Goal: Task Accomplishment & Management: Manage account settings

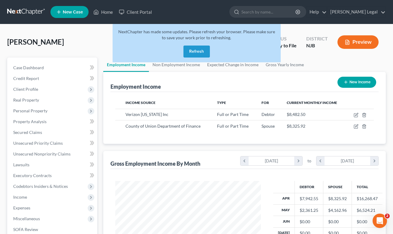
scroll to position [107, 158]
click at [195, 50] on button "Refresh" at bounding box center [196, 52] width 26 height 12
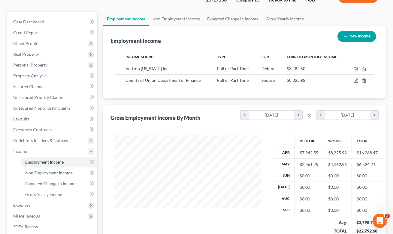
scroll to position [139, 0]
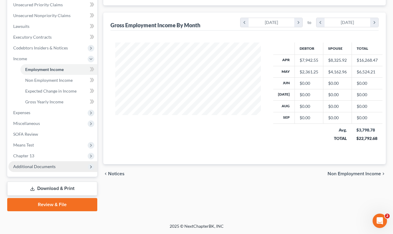
click at [37, 165] on span "Additional Documents" at bounding box center [34, 166] width 42 height 5
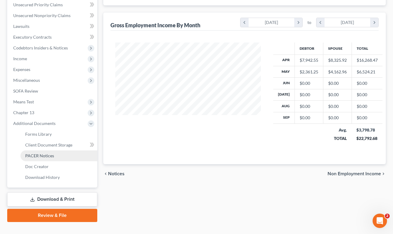
click at [52, 155] on span "PACER Notices" at bounding box center [39, 155] width 29 height 5
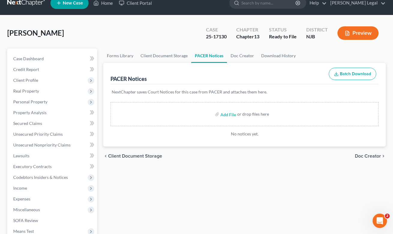
scroll to position [10, 0]
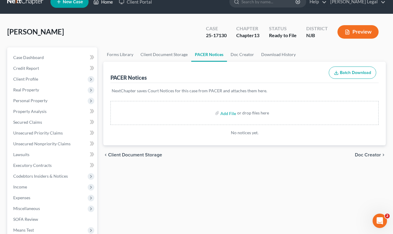
click at [106, 2] on link "Home" at bounding box center [103, 1] width 26 height 11
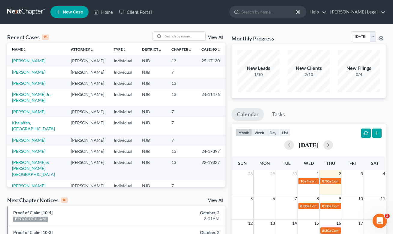
click at [222, 39] on link "View All" at bounding box center [215, 37] width 15 height 4
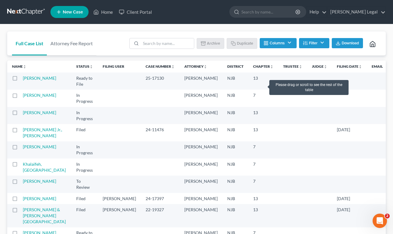
click at [278, 85] on td at bounding box center [292, 81] width 29 height 17
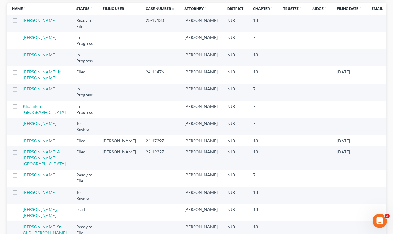
scroll to position [12, 0]
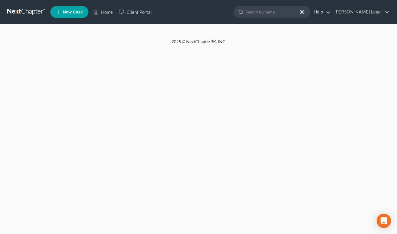
select select "6"
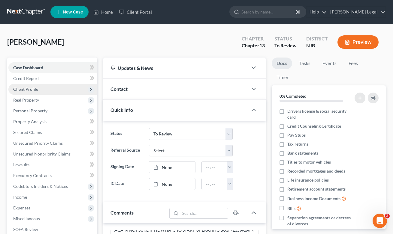
scroll to position [1, 0]
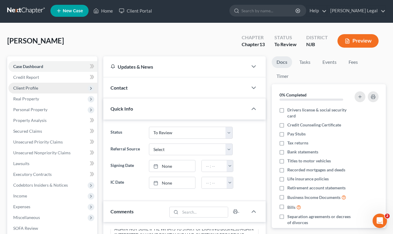
click at [25, 90] on span "Client Profile" at bounding box center [25, 88] width 25 height 5
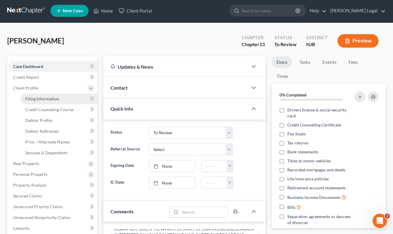
click at [44, 101] on span "Filing Information" at bounding box center [42, 98] width 34 height 5
select select "1"
select select "0"
select select "3"
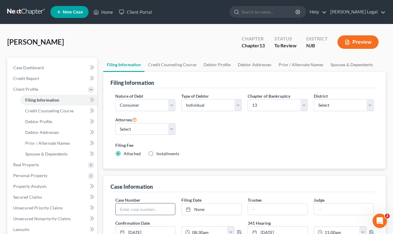
drag, startPoint x: 136, startPoint y: 208, endPoint x: 126, endPoint y: 207, distance: 9.7
click at [135, 208] on input "text" at bounding box center [145, 209] width 59 height 11
paste input "25-16338"
type input "25-16338"
click at [23, 76] on span "Credit Report" at bounding box center [26, 78] width 26 height 5
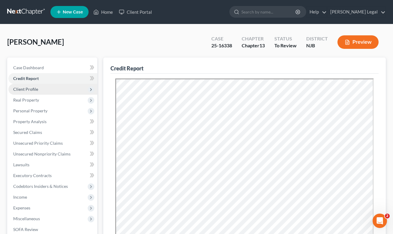
click at [29, 90] on span "Client Profile" at bounding box center [25, 89] width 25 height 5
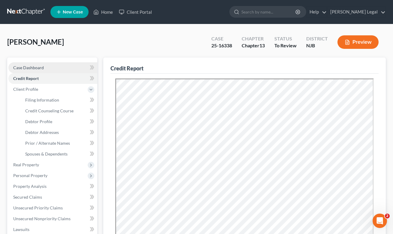
click at [38, 70] on span "Case Dashboard" at bounding box center [28, 67] width 31 height 5
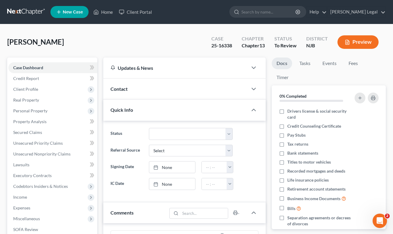
scroll to position [100, 0]
select select "2"
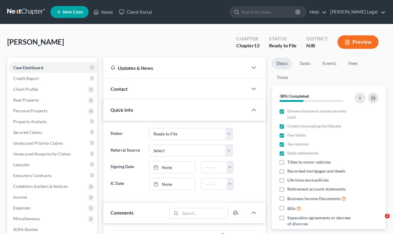
select select "5"
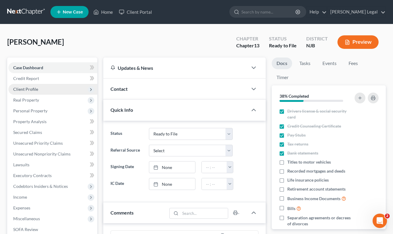
click at [30, 84] on span "Client Profile" at bounding box center [52, 89] width 89 height 11
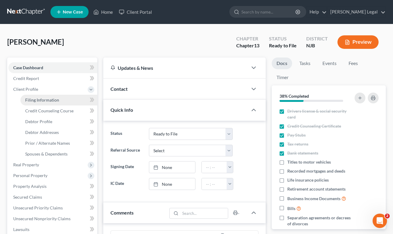
click at [44, 99] on span "Filing Information" at bounding box center [42, 100] width 34 height 5
select select "1"
select select "0"
select select "3"
select select "51"
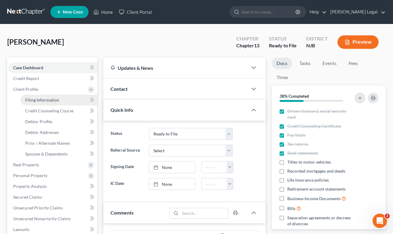
select select "0"
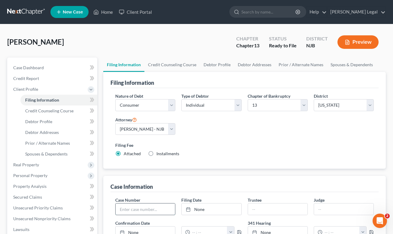
click at [141, 208] on input "text" at bounding box center [145, 209] width 59 height 11
paste input "25-19494"
type input "25-19494"
click at [45, 110] on span "Credit Counseling Course" at bounding box center [49, 110] width 48 height 5
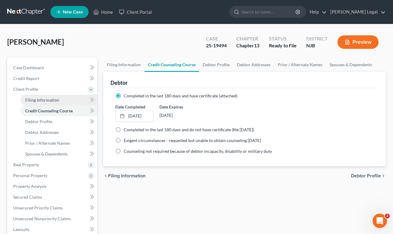
click at [42, 99] on span "Filing Information" at bounding box center [42, 100] width 34 height 5
select select "1"
select select "0"
select select "3"
select select "51"
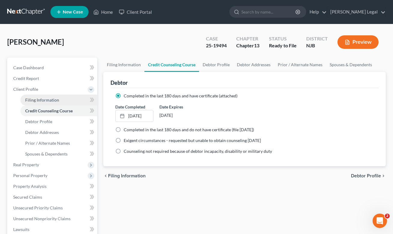
select select "0"
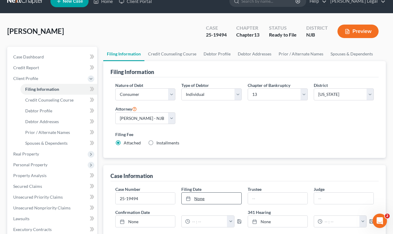
scroll to position [25, 0]
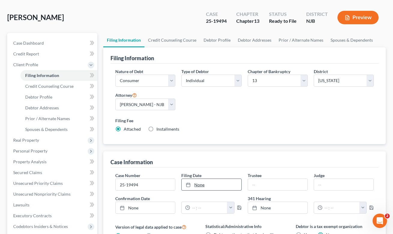
click at [204, 188] on link "None" at bounding box center [211, 184] width 59 height 11
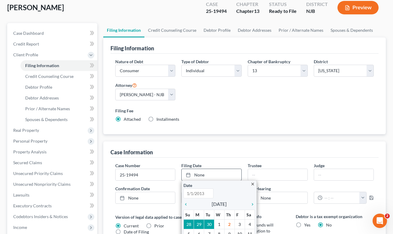
scroll to position [102, 0]
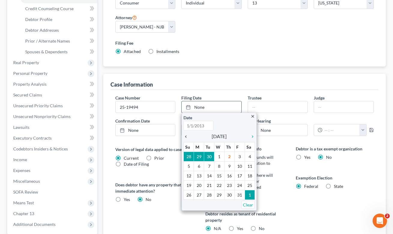
type input "10/2/2025"
click at [185, 134] on div "chevron_left" at bounding box center [187, 137] width 8 height 6
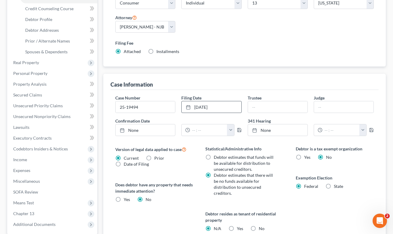
scroll to position [192, 0]
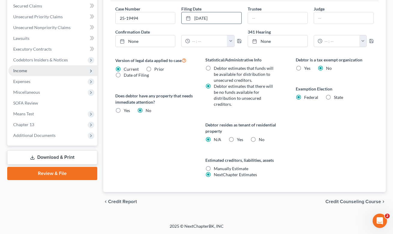
click at [23, 70] on span "Income" at bounding box center [20, 70] width 14 height 5
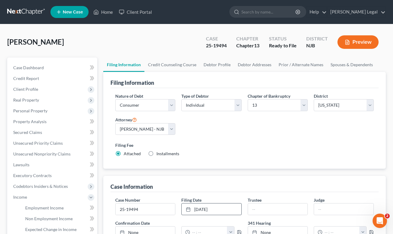
scroll to position [43, 0]
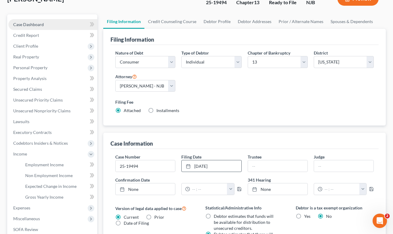
click at [42, 24] on span "Case Dashboard" at bounding box center [28, 24] width 31 height 5
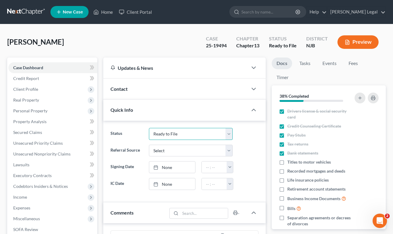
select select "2"
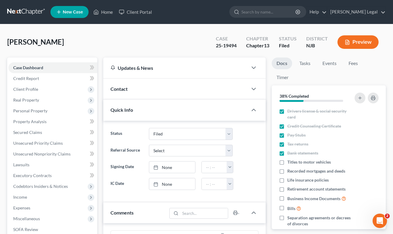
click at [188, 47] on div "Vasquez, Kevin Upgraded Case 25-19494 Chapter Chapter 13 Status Filed District …" at bounding box center [196, 45] width 379 height 26
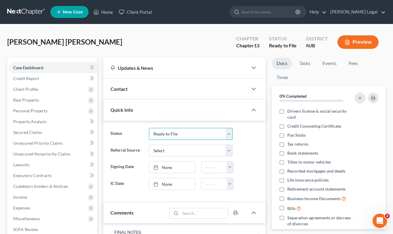
select select "2"
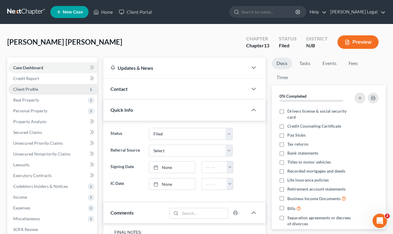
click at [29, 89] on span "Client Profile" at bounding box center [25, 89] width 25 height 5
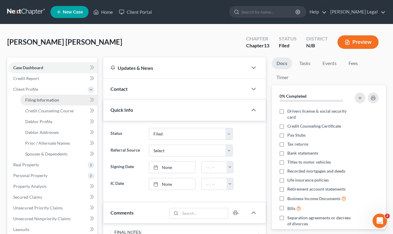
click at [49, 103] on link "Filing Information" at bounding box center [58, 100] width 77 height 11
select select "1"
select select "0"
select select "3"
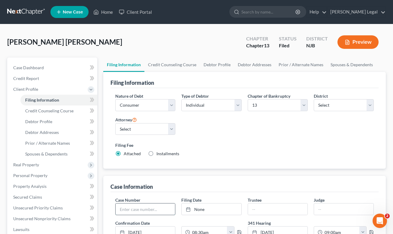
click at [144, 210] on input "text" at bounding box center [145, 209] width 59 height 11
paste input "25-17128"
type input "25-17128"
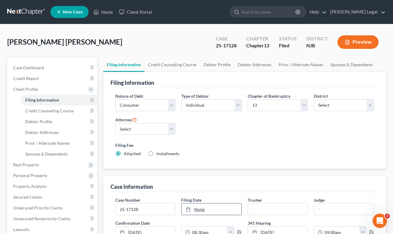
click at [186, 205] on link "None" at bounding box center [211, 209] width 59 height 11
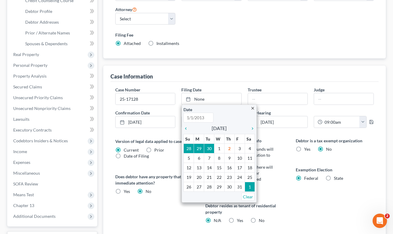
scroll to position [181, 0]
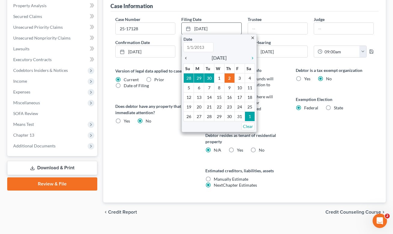
type input "10/2/2025"
click at [186, 57] on icon "chevron_left" at bounding box center [187, 58] width 8 height 5
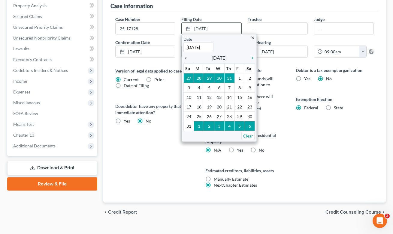
click at [186, 57] on icon "chevron_left" at bounding box center [187, 58] width 8 height 5
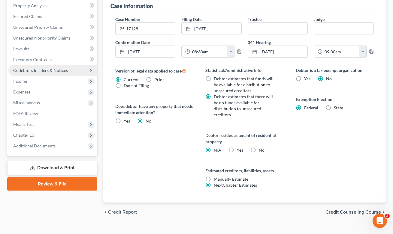
click at [16, 75] on span "Codebtors Insiders & Notices" at bounding box center [52, 70] width 89 height 11
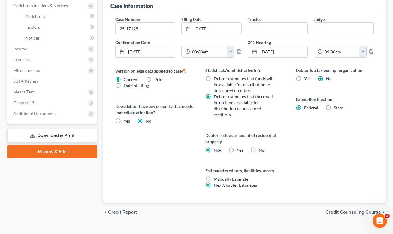
scroll to position [0, 0]
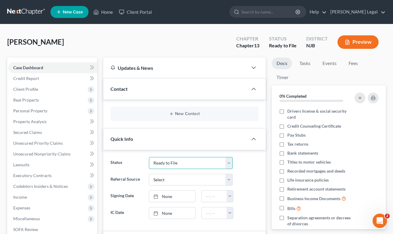
select select "2"
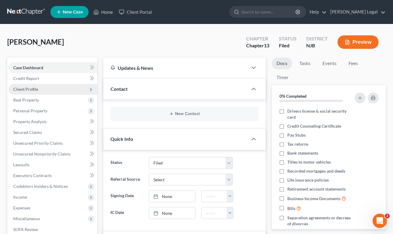
click at [29, 89] on span "Client Profile" at bounding box center [25, 89] width 25 height 5
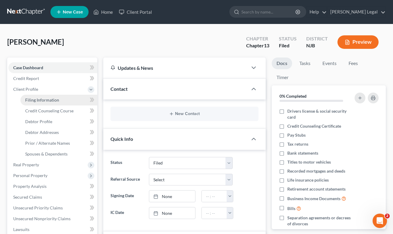
click at [59, 98] on link "Filing Information" at bounding box center [58, 100] width 77 height 11
select select "1"
select select "0"
select select "3"
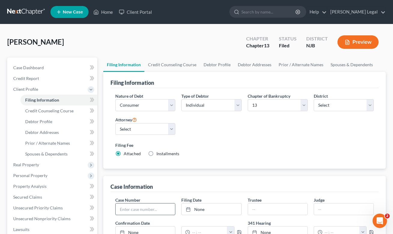
click at [144, 207] on input "text" at bounding box center [145, 209] width 59 height 11
paste input "25-17785"
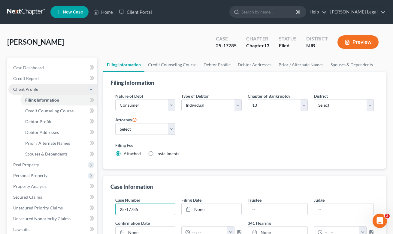
type input "25-17785"
click at [35, 88] on span "Client Profile" at bounding box center [25, 89] width 25 height 5
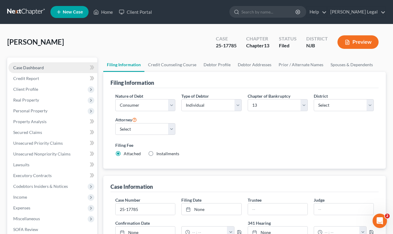
click at [42, 69] on span "Case Dashboard" at bounding box center [28, 67] width 31 height 5
select select "2"
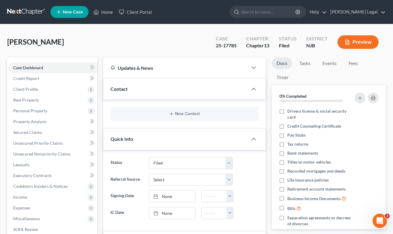
scroll to position [124, 0]
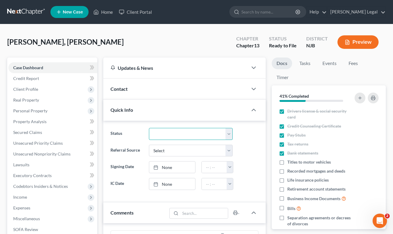
select select "2"
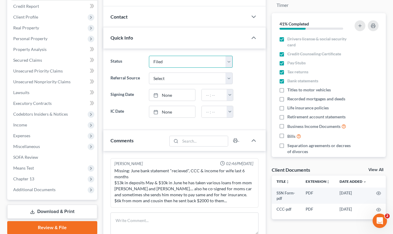
scroll to position [59, 0]
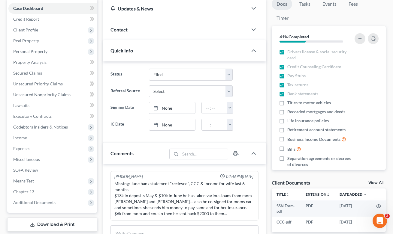
click at [132, 125] on label "IC Date" at bounding box center [126, 125] width 38 height 12
click at [124, 125] on label "IC Date" at bounding box center [126, 125] width 38 height 12
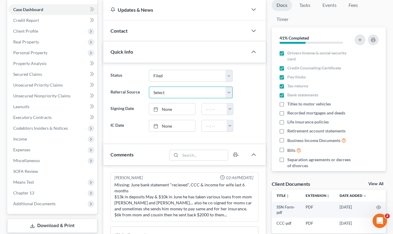
scroll to position [57, 0]
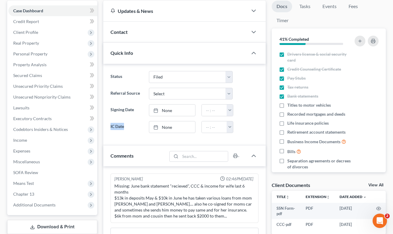
drag, startPoint x: 110, startPoint y: 126, endPoint x: 124, endPoint y: 126, distance: 14.7
click at [124, 126] on label "IC Date" at bounding box center [126, 127] width 38 height 12
click at [169, 127] on link "None" at bounding box center [172, 127] width 46 height 11
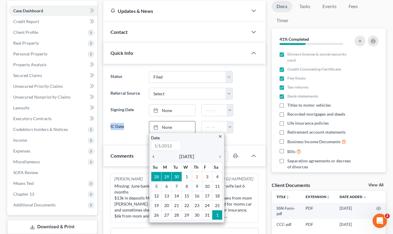
type input "10/2/2025"
click at [151, 158] on icon "chevron_left" at bounding box center [155, 157] width 8 height 5
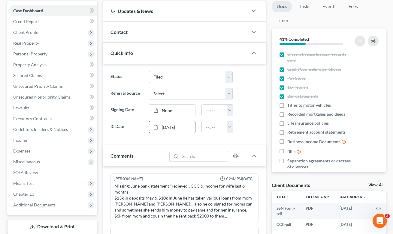
scroll to position [0, 0]
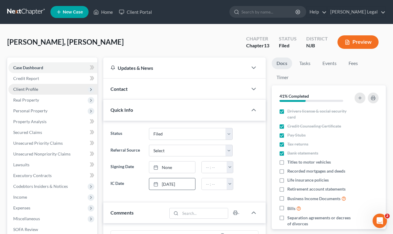
click at [43, 89] on span "Client Profile" at bounding box center [52, 89] width 89 height 11
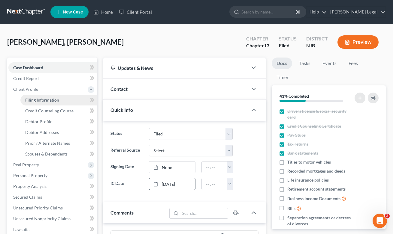
click at [54, 103] on link "Filing Information" at bounding box center [58, 100] width 77 height 11
select select "1"
select select "0"
select select "3"
select select "51"
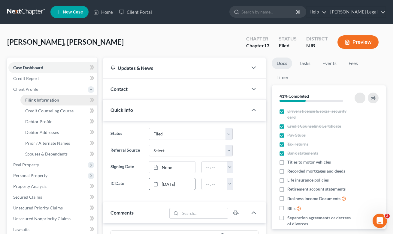
select select "0"
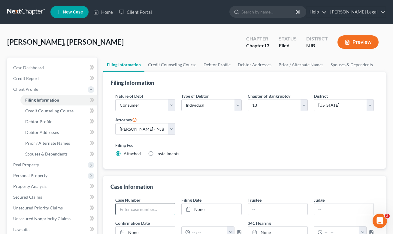
click at [145, 210] on input "text" at bounding box center [145, 209] width 59 height 11
paste input "25-19495"
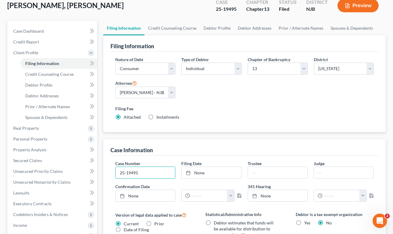
scroll to position [38, 0]
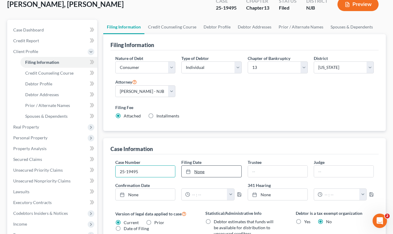
type input "25-19495"
click at [198, 174] on link "None" at bounding box center [211, 171] width 59 height 11
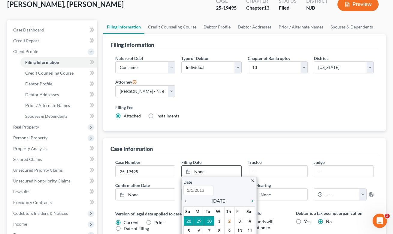
type input "10/2/2025"
click at [185, 202] on icon "chevron_left" at bounding box center [187, 201] width 8 height 5
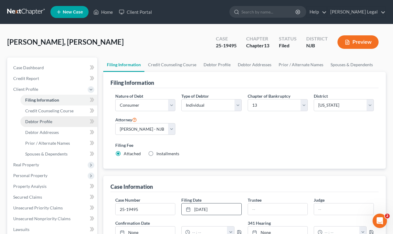
scroll to position [1, 0]
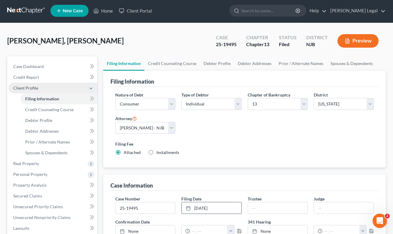
click at [24, 86] on span "Client Profile" at bounding box center [25, 88] width 25 height 5
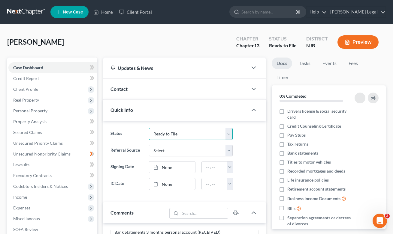
select select "2"
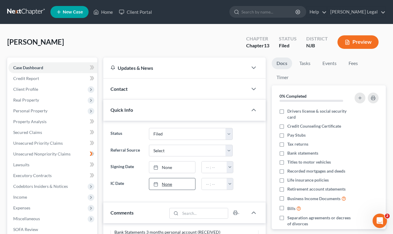
click at [172, 184] on link "None" at bounding box center [172, 184] width 46 height 11
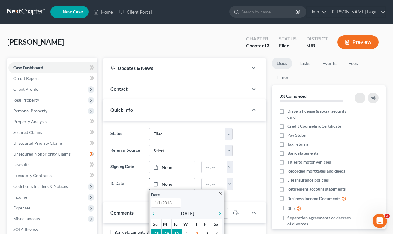
scroll to position [46, 0]
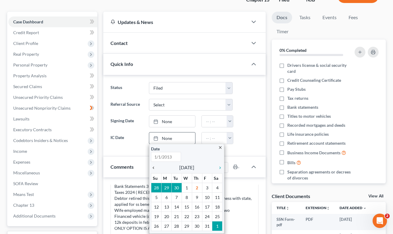
type input "10/2/2025"
click at [152, 166] on icon "chevron_left" at bounding box center [155, 168] width 8 height 5
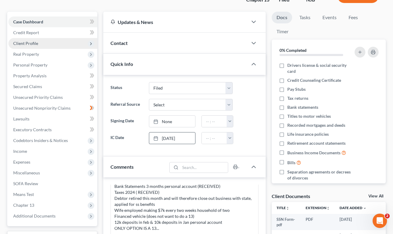
click at [27, 44] on span "Client Profile" at bounding box center [25, 43] width 25 height 5
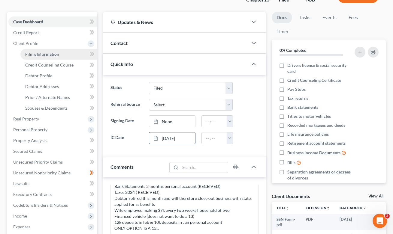
click at [33, 53] on span "Filing Information" at bounding box center [42, 54] width 34 height 5
select select "1"
select select "0"
select select "3"
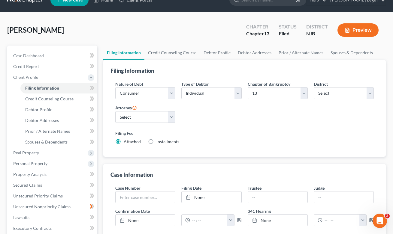
scroll to position [20, 0]
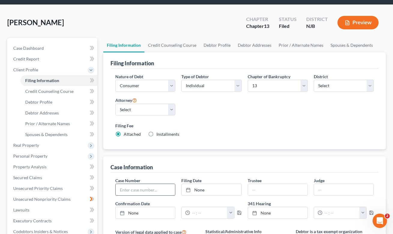
click at [142, 189] on input "text" at bounding box center [145, 189] width 59 height 11
paste input "25-17783"
type input "25-17783"
click at [204, 192] on link "None" at bounding box center [211, 189] width 59 height 11
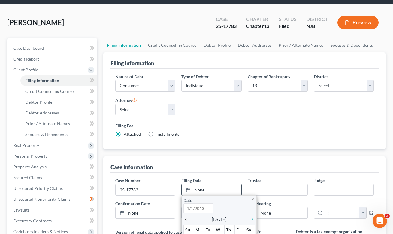
type input "[DATE]"
click at [188, 220] on icon "chevron_left" at bounding box center [187, 219] width 8 height 5
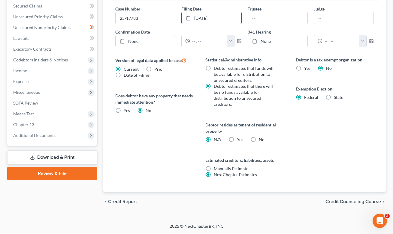
scroll to position [53, 0]
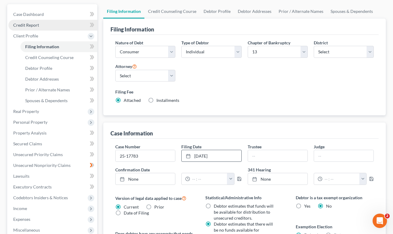
click at [31, 27] on span "Credit Report" at bounding box center [26, 25] width 26 height 5
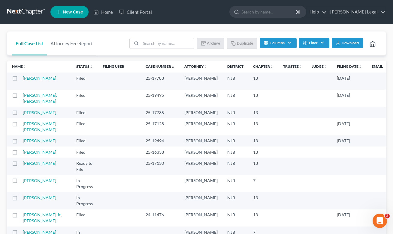
scroll to position [5, 0]
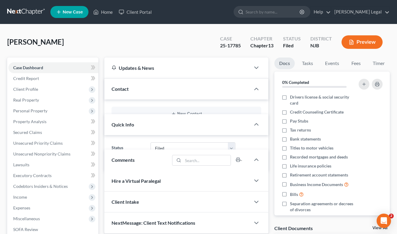
select select "2"
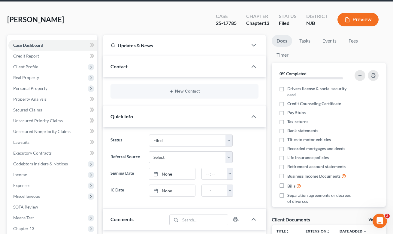
scroll to position [35, 0]
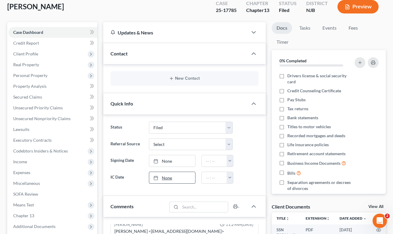
click at [173, 180] on link "None" at bounding box center [172, 177] width 46 height 11
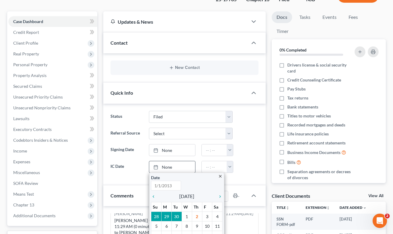
scroll to position [59, 0]
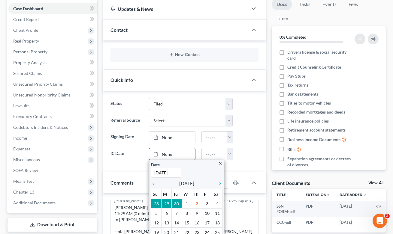
click at [151, 183] on div "close Date 10/2/2025 Time 12:00 AM chevron_left October 2025 chevron_right Su M…" at bounding box center [186, 205] width 75 height 90
click at [152, 183] on icon "chevron_left" at bounding box center [155, 184] width 8 height 5
type input "9/10/2025"
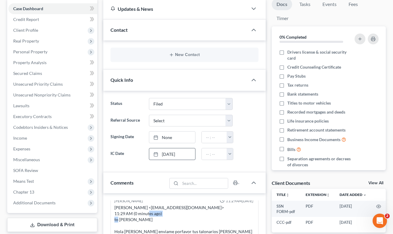
drag, startPoint x: 191, startPoint y: 213, endPoint x: 188, endPoint y: 222, distance: 10.1
click at [169, 152] on link "9/10/2025" at bounding box center [172, 154] width 46 height 11
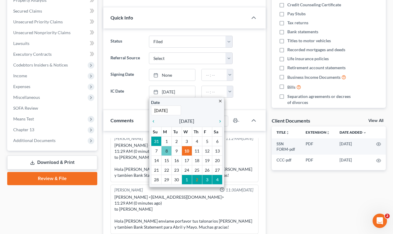
scroll to position [123, 0]
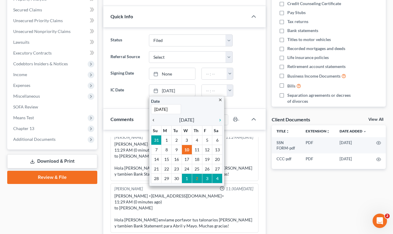
click at [153, 117] on div "chevron_left" at bounding box center [155, 120] width 8 height 6
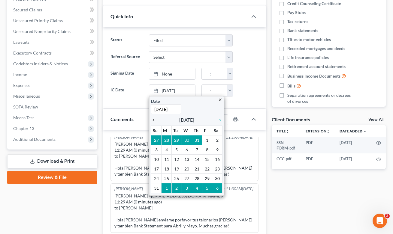
click at [155, 120] on icon "chevron_left" at bounding box center [155, 120] width 8 height 5
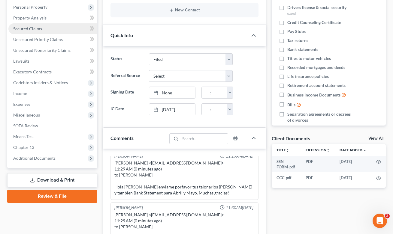
scroll to position [48, 0]
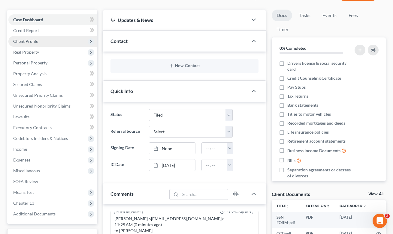
click at [27, 38] on span "Client Profile" at bounding box center [52, 41] width 89 height 11
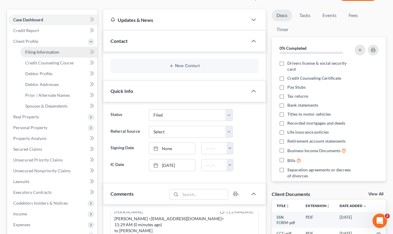
click at [37, 47] on li "Client Profile Filing Information Credit Counseling Course Debtor Profile Debto…" at bounding box center [52, 74] width 89 height 76
click at [38, 48] on link "Filing Information" at bounding box center [58, 52] width 77 height 11
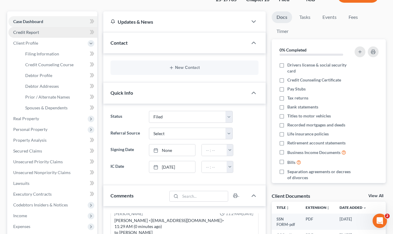
scroll to position [6, 0]
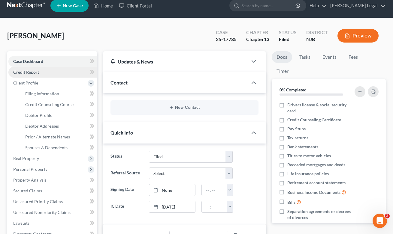
select select "1"
select select "0"
select select "3"
select select "51"
select select "0"
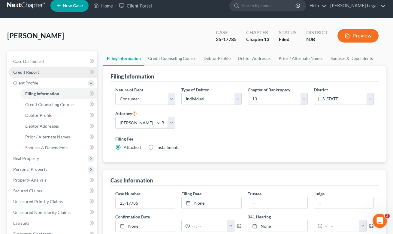
scroll to position [0, 0]
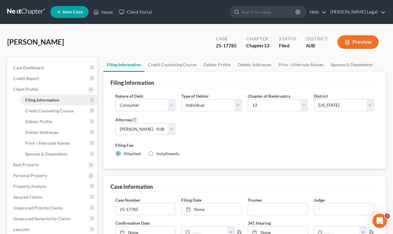
click at [50, 100] on span "Filing Information" at bounding box center [42, 100] width 34 height 5
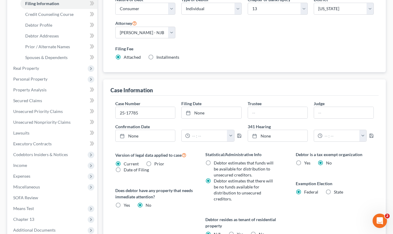
scroll to position [98, 0]
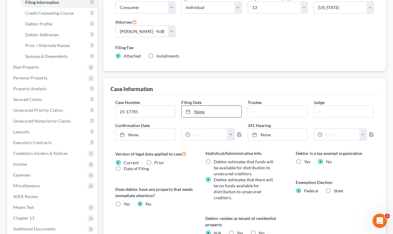
click at [202, 112] on link "None" at bounding box center [211, 111] width 59 height 11
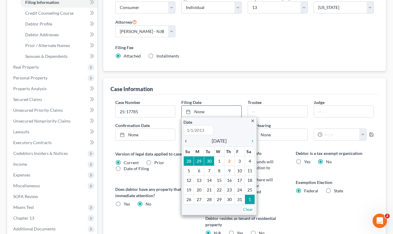
type input "[DATE]"
click at [190, 143] on icon "chevron_left" at bounding box center [187, 141] width 8 height 5
click at [189, 143] on icon "chevron_left" at bounding box center [187, 141] width 8 height 5
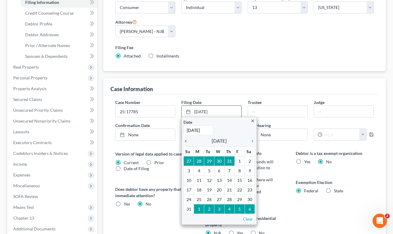
click at [189, 143] on icon "chevron_left" at bounding box center [187, 141] width 8 height 5
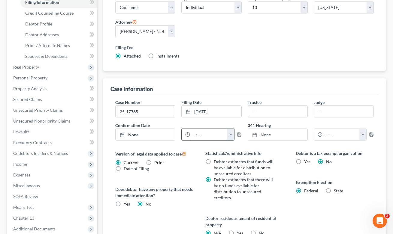
scroll to position [0, 0]
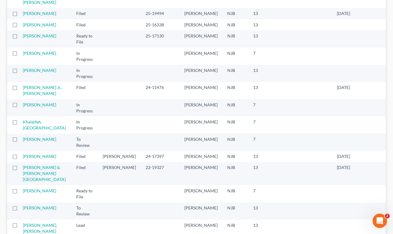
scroll to position [129, 0]
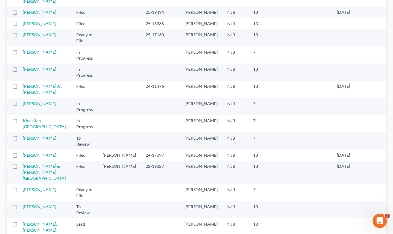
click at [98, 46] on td at bounding box center [119, 37] width 43 height 17
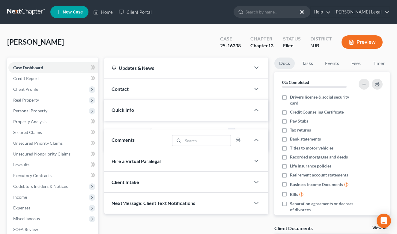
select select "2"
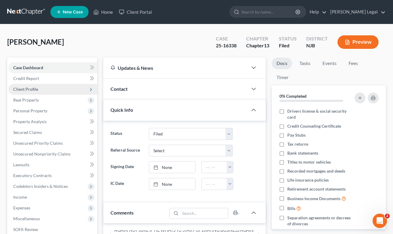
click at [29, 90] on span "Client Profile" at bounding box center [25, 89] width 25 height 5
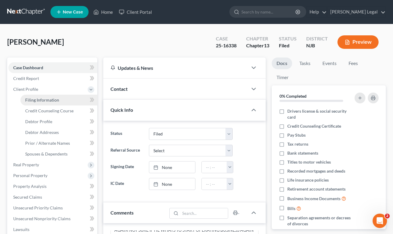
click at [34, 99] on span "Filing Information" at bounding box center [42, 100] width 34 height 5
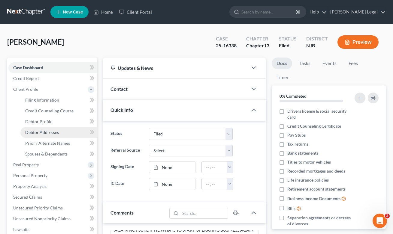
select select "1"
select select "0"
select select "3"
select select "51"
select select "0"
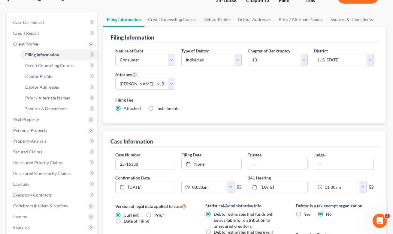
scroll to position [88, 0]
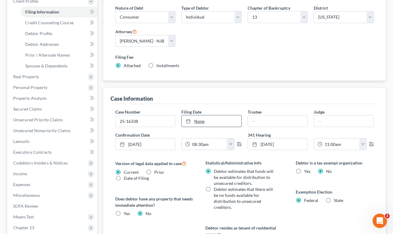
click at [201, 119] on link "None" at bounding box center [211, 121] width 59 height 11
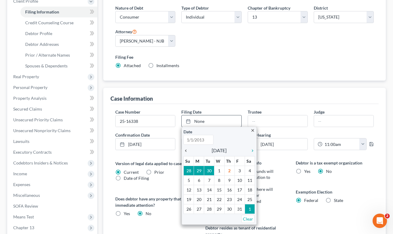
type input "[DATE]"
click at [187, 152] on icon "chevron_left" at bounding box center [187, 151] width 8 height 5
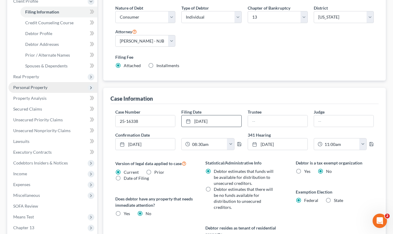
click at [30, 83] on span "Personal Property" at bounding box center [52, 87] width 89 height 11
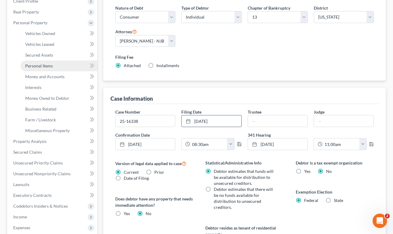
click at [44, 66] on span "Personal Items" at bounding box center [39, 65] width 28 height 5
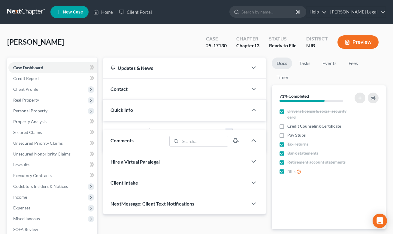
select select "5"
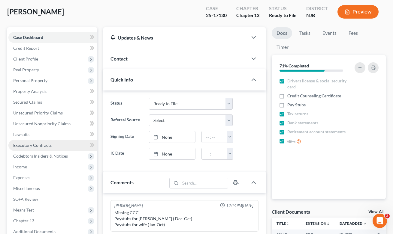
scroll to position [29, 0]
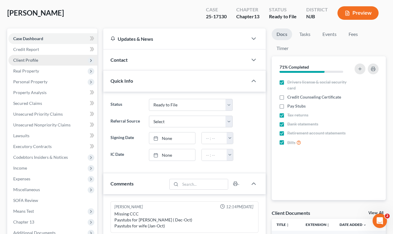
click at [37, 60] on span "Client Profile" at bounding box center [25, 60] width 25 height 5
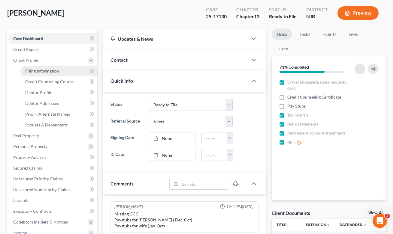
click at [46, 71] on span "Filing Information" at bounding box center [42, 70] width 34 height 5
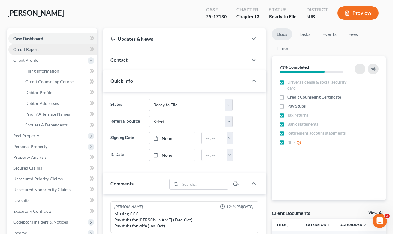
select select "1"
select select "0"
select select "3"
select select "51"
select select "0"
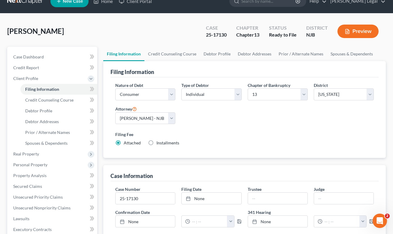
scroll to position [38, 0]
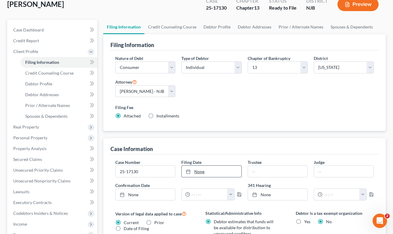
click at [194, 173] on div at bounding box center [190, 171] width 8 height 5
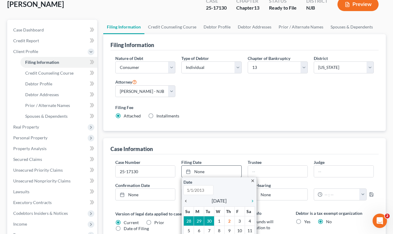
type input "10/2/2025"
click at [188, 201] on icon "chevron_left" at bounding box center [187, 201] width 8 height 5
click at [187, 201] on icon "chevron_left" at bounding box center [187, 201] width 8 height 5
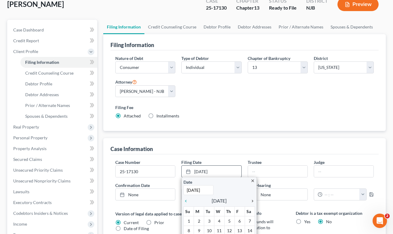
click at [254, 203] on icon "chevron_right" at bounding box center [251, 201] width 8 height 5
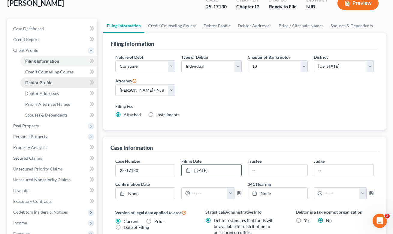
click at [38, 82] on span "Debtor Profile" at bounding box center [38, 82] width 27 height 5
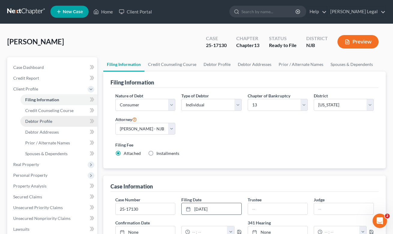
select select "1"
select select "3"
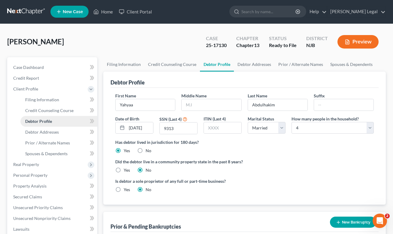
scroll to position [0, 0]
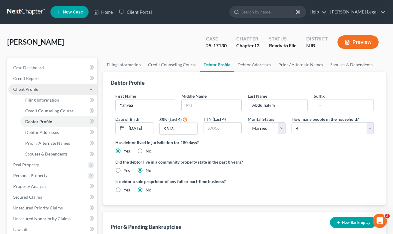
click at [23, 87] on span "Client Profile" at bounding box center [25, 89] width 25 height 5
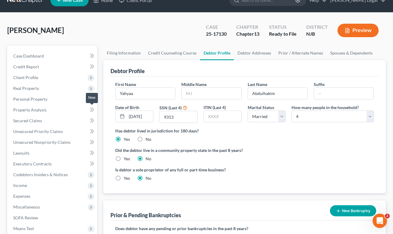
scroll to position [42, 0]
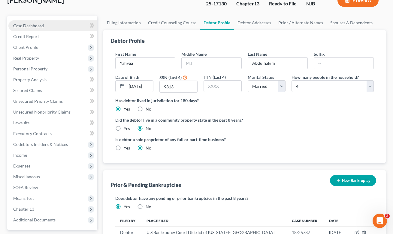
click at [30, 26] on span "Case Dashboard" at bounding box center [28, 25] width 31 height 5
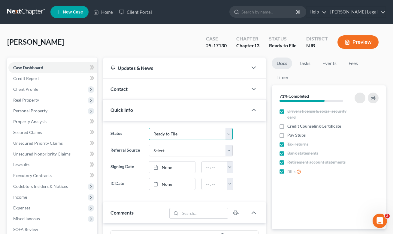
select select "2"
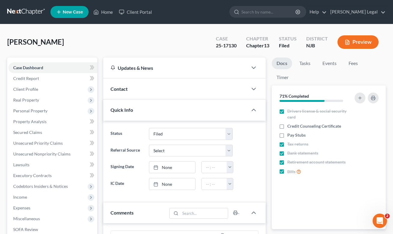
click at [255, 148] on div "Referral Source Select Word Of Mouth Previous Clients Direct Mail Website Googl…" at bounding box center [184, 151] width 154 height 12
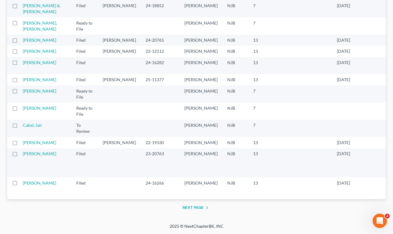
scroll to position [1256, 0]
click at [196, 207] on button "Next Page" at bounding box center [197, 207] width 28 height 7
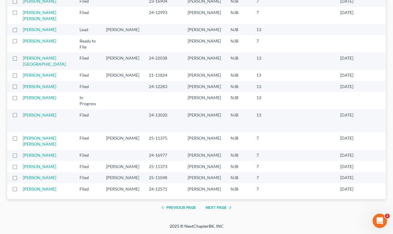
scroll to position [1214, 0]
click at [221, 208] on button "Next Page" at bounding box center [220, 207] width 28 height 7
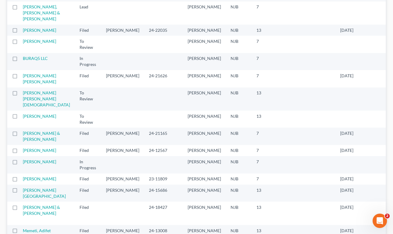
scroll to position [1256, 0]
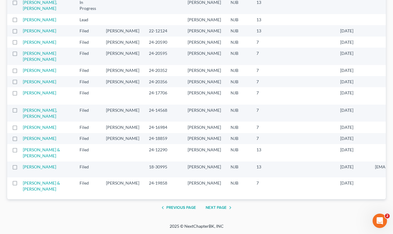
click at [218, 205] on button "Next Page" at bounding box center [220, 207] width 28 height 7
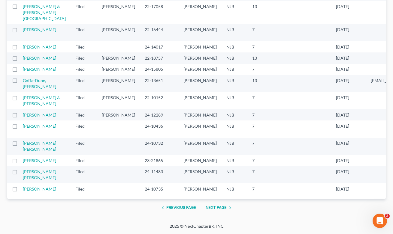
scroll to position [1280, 0]
click at [218, 205] on button "Next Page" at bounding box center [220, 207] width 28 height 7
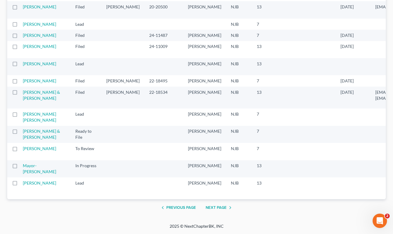
scroll to position [1020, 0]
click at [218, 204] on button "Next Page" at bounding box center [220, 207] width 28 height 7
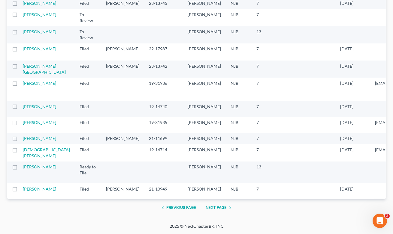
scroll to position [1286, 0]
click at [218, 204] on button "Next Page" at bounding box center [220, 207] width 28 height 7
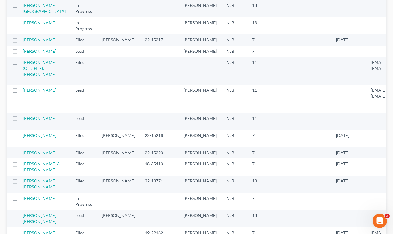
scroll to position [1205, 0]
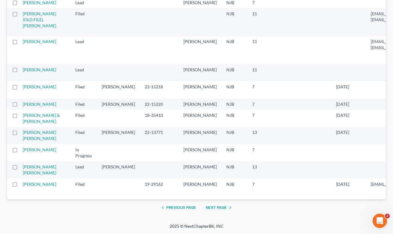
click at [219, 209] on button "Next Page" at bounding box center [220, 207] width 28 height 7
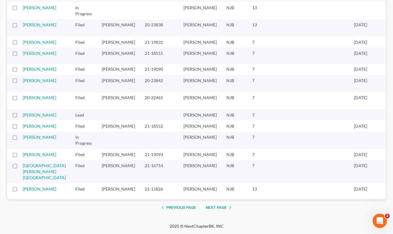
scroll to position [1220, 0]
click at [215, 204] on button "Next Page" at bounding box center [220, 207] width 28 height 7
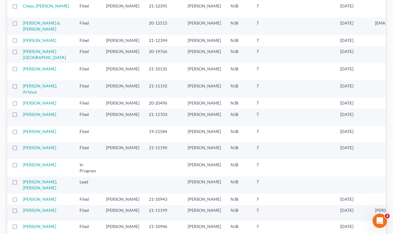
scroll to position [1208, 0]
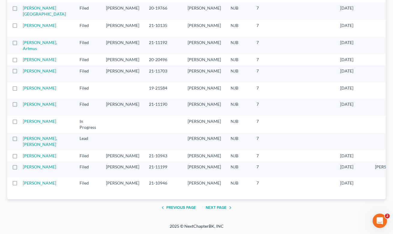
click at [215, 206] on button "Next Page" at bounding box center [220, 207] width 28 height 7
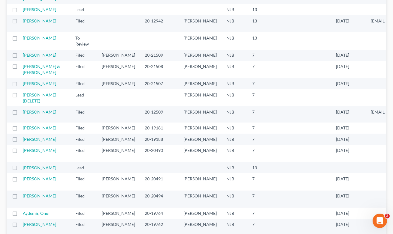
scroll to position [1190, 0]
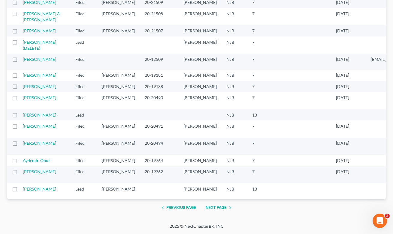
click at [217, 208] on button "Next Page" at bounding box center [220, 207] width 28 height 7
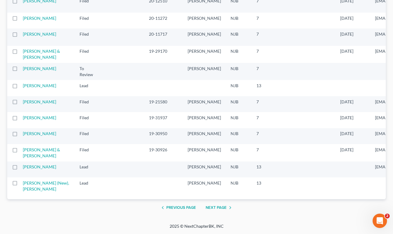
scroll to position [1196, 0]
click at [217, 207] on button "Next Page" at bounding box center [220, 207] width 28 height 7
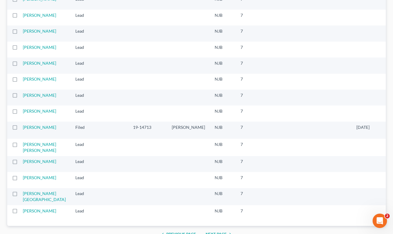
scroll to position [1013, 0]
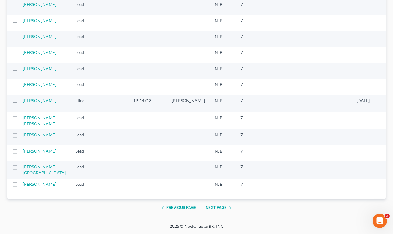
click at [217, 207] on button "Next Page" at bounding box center [220, 207] width 28 height 7
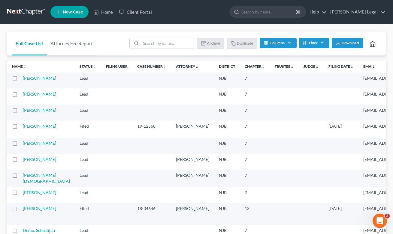
scroll to position [851, 0]
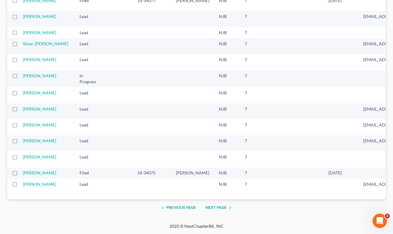
click at [217, 207] on button "Next Page" at bounding box center [220, 207] width 28 height 7
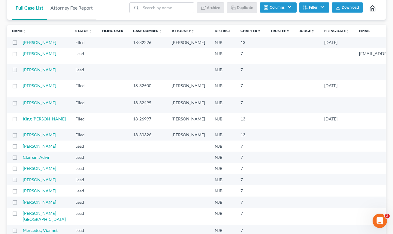
scroll to position [0, 0]
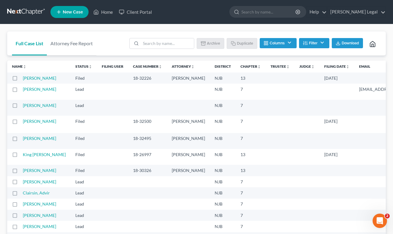
click at [346, 43] on span "Download" at bounding box center [350, 43] width 17 height 5
